Goal: Use online tool/utility

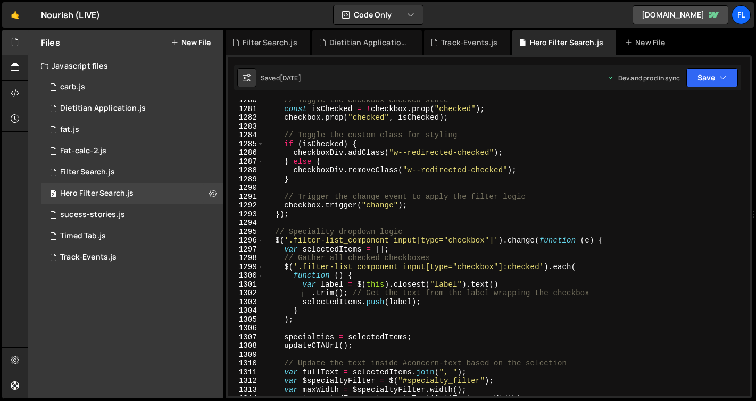
type textarea "}"
click at [372, 175] on div "// Toggle the checkbox checked state const isChecked = ! checkbox . prop ( "che…" at bounding box center [504, 253] width 481 height 314
click at [134, 191] on div "2 Hero Filter Search.js 0" at bounding box center [132, 193] width 182 height 21
click at [124, 106] on div "Dietitian Application.js" at bounding box center [103, 109] width 86 height 10
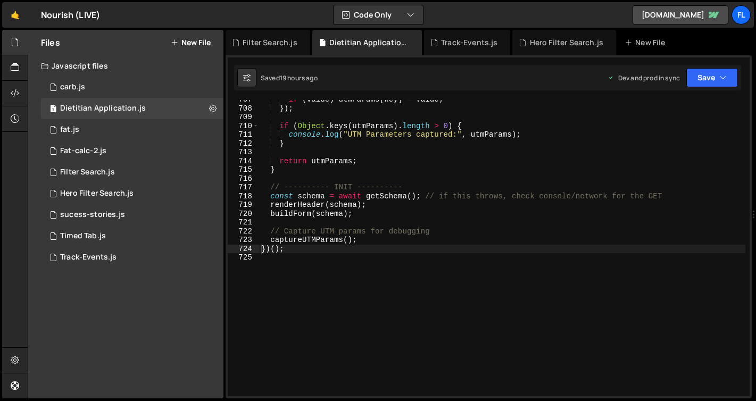
type textarea "buildForm(schema);"
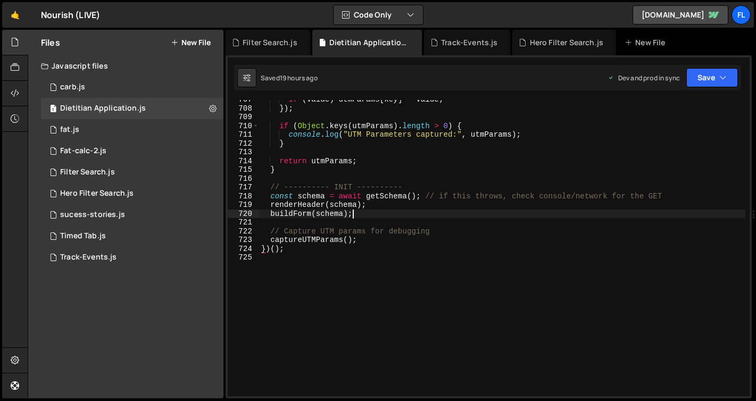
drag, startPoint x: 569, startPoint y: 215, endPoint x: 509, endPoint y: 259, distance: 74.4
click at [569, 214] on div "if ( value ) utmParams [ key ] = value ; }) ; if ( Object . keys ( utmParams ) …" at bounding box center [502, 252] width 486 height 314
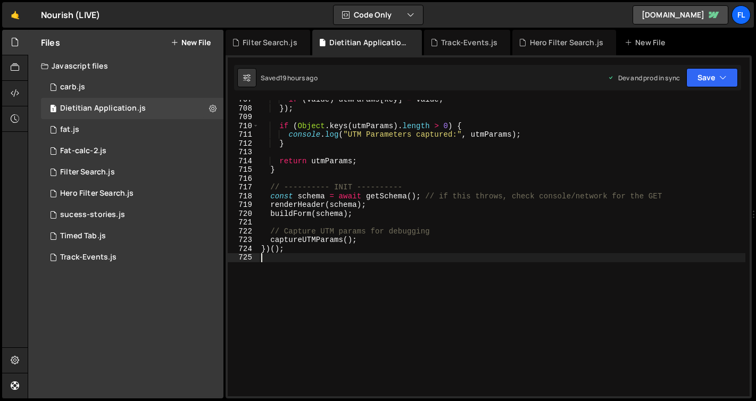
click at [471, 273] on div "if ( value ) utmParams [ key ] = value ; }) ; if ( Object . keys ( utmParams ) …" at bounding box center [502, 252] width 486 height 314
type textarea "})();"
paste textarea
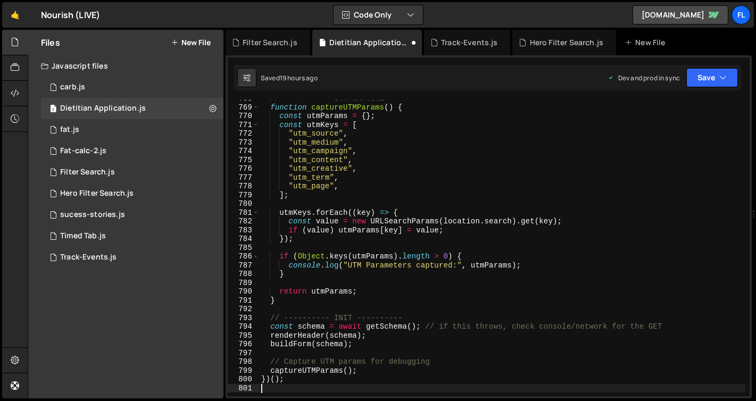
scroll to position [6748, 0]
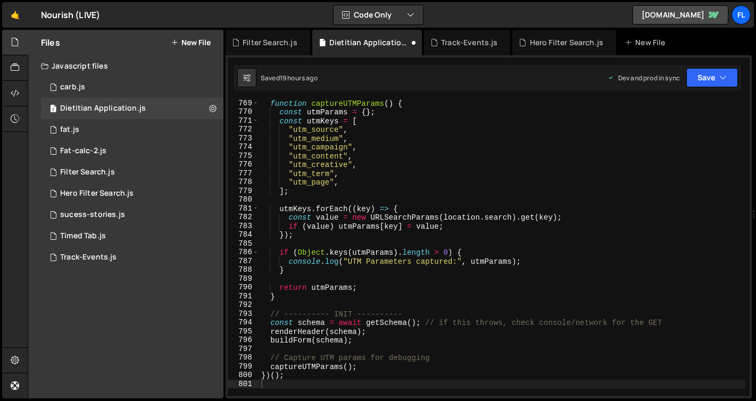
click at [709, 66] on div "Saved 19 hours ago Dev and prod in sync Upgrade to Edit Save Save to Staging S …" at bounding box center [487, 78] width 507 height 26
click at [706, 78] on button "Save" at bounding box center [712, 77] width 52 height 19
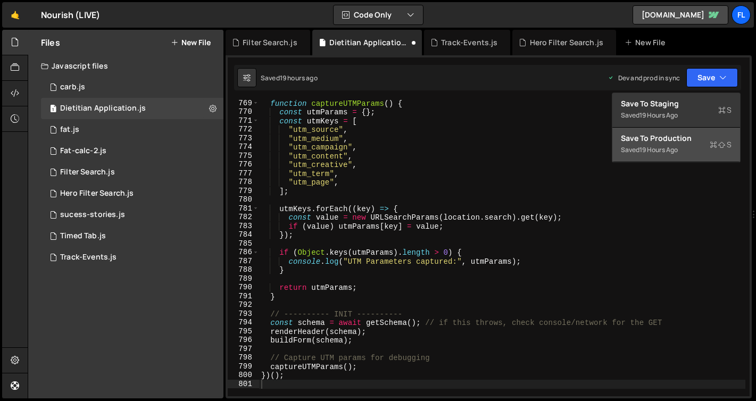
click at [681, 143] on div "Save to Production S" at bounding box center [676, 138] width 111 height 11
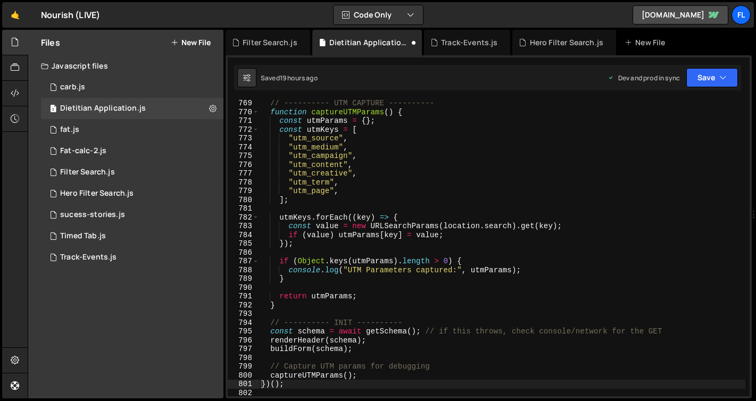
scroll to position [6739, 0]
